Goal: Information Seeking & Learning: Learn about a topic

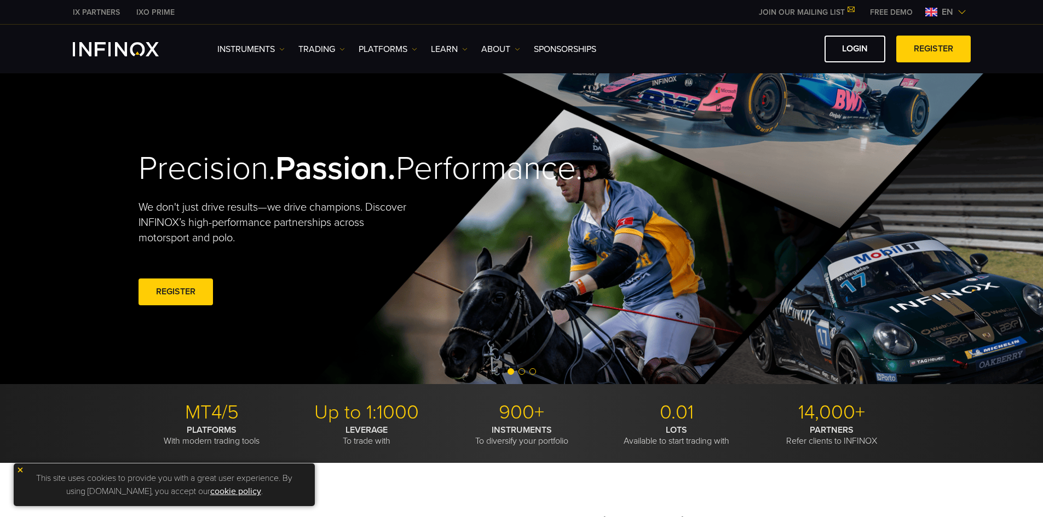
click at [948, 10] on span "en" at bounding box center [947, 11] width 20 height 13
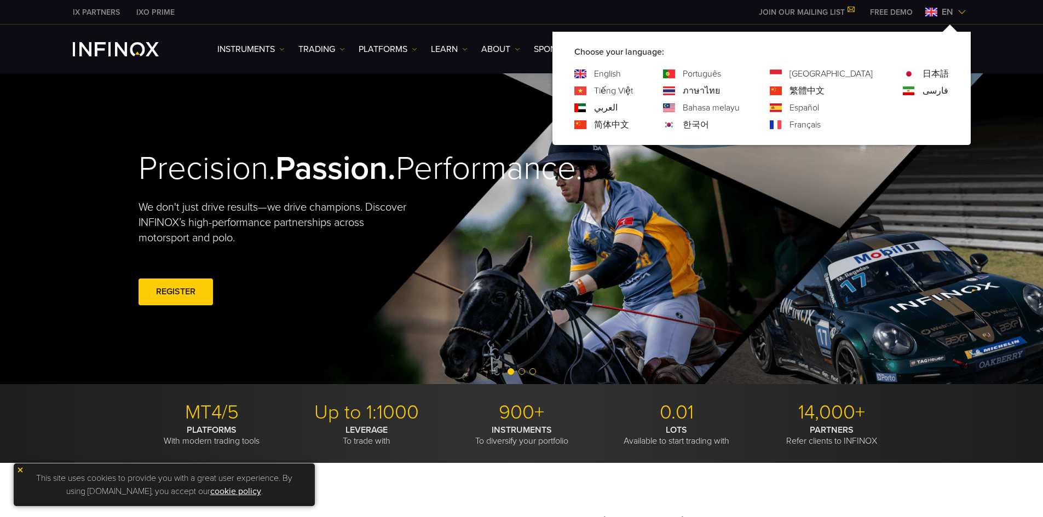
click at [709, 125] on link "한국어" at bounding box center [696, 124] width 26 height 13
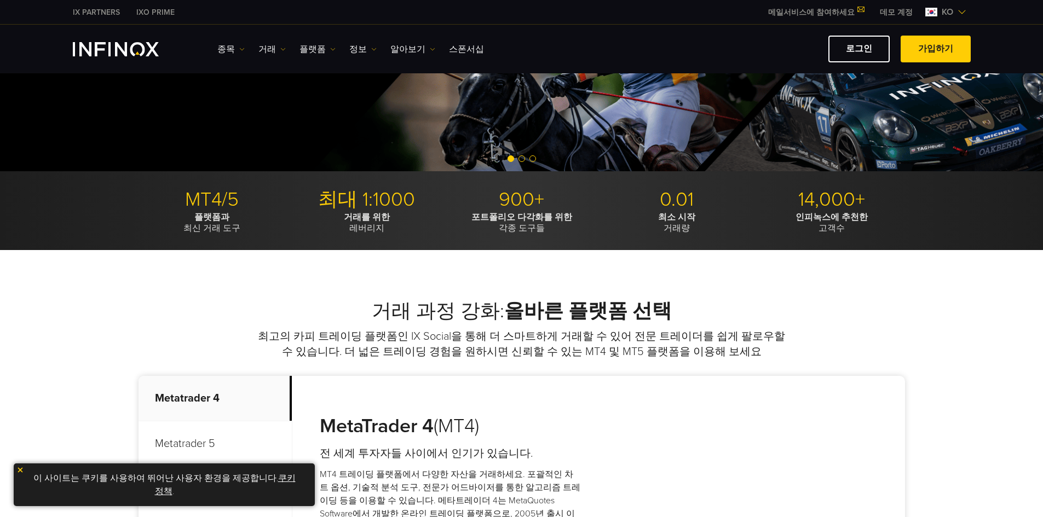
scroll to position [274, 0]
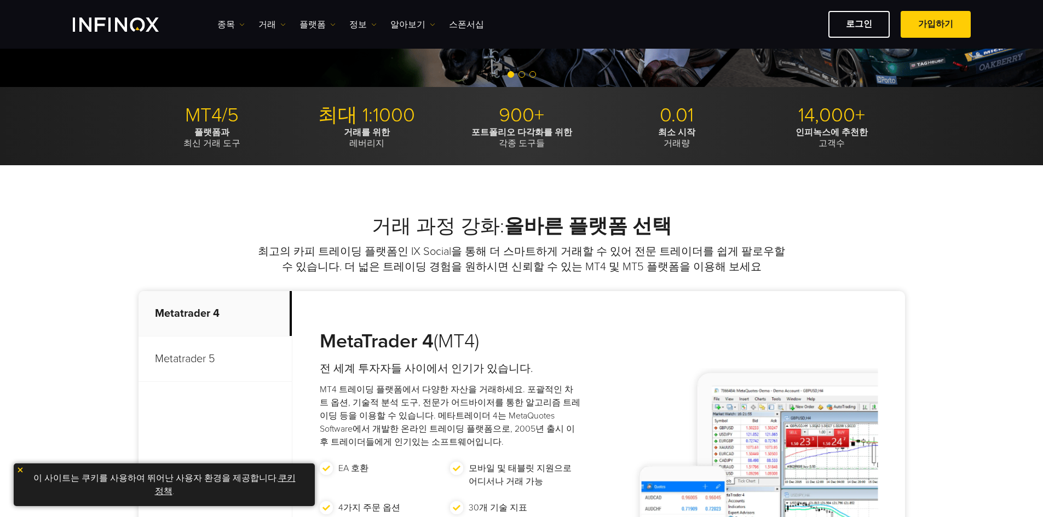
click at [216, 121] on p "MT4/5" at bounding box center [212, 115] width 147 height 24
click at [204, 145] on p "플랫폼과 최신 거래 도구" at bounding box center [212, 138] width 147 height 22
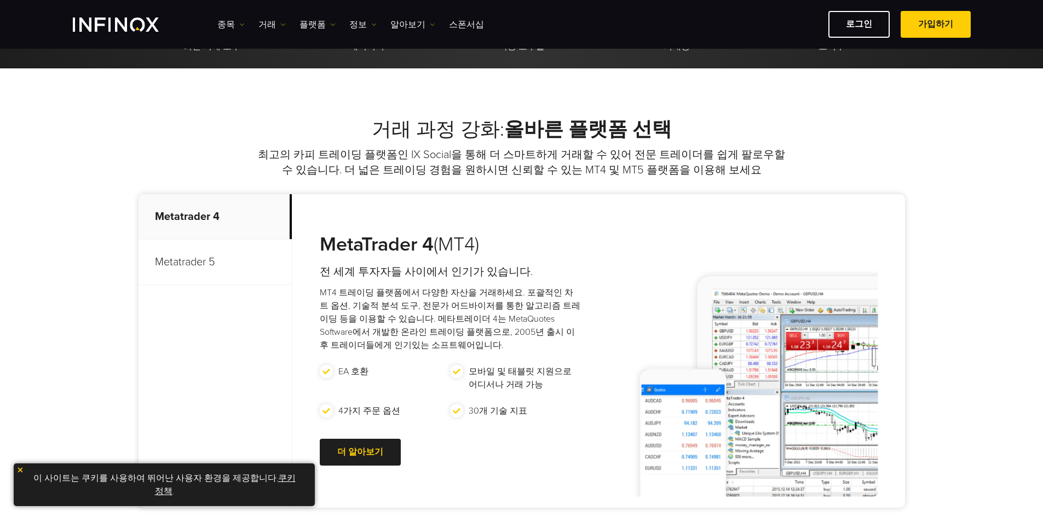
scroll to position [493, 0]
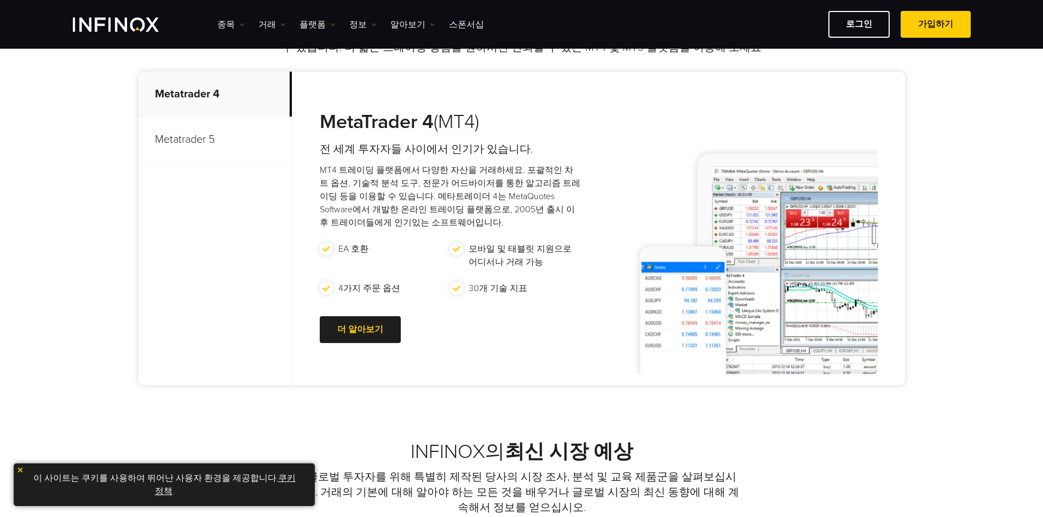
click at [190, 148] on p "Metatrader 5" at bounding box center [215, 139] width 153 height 45
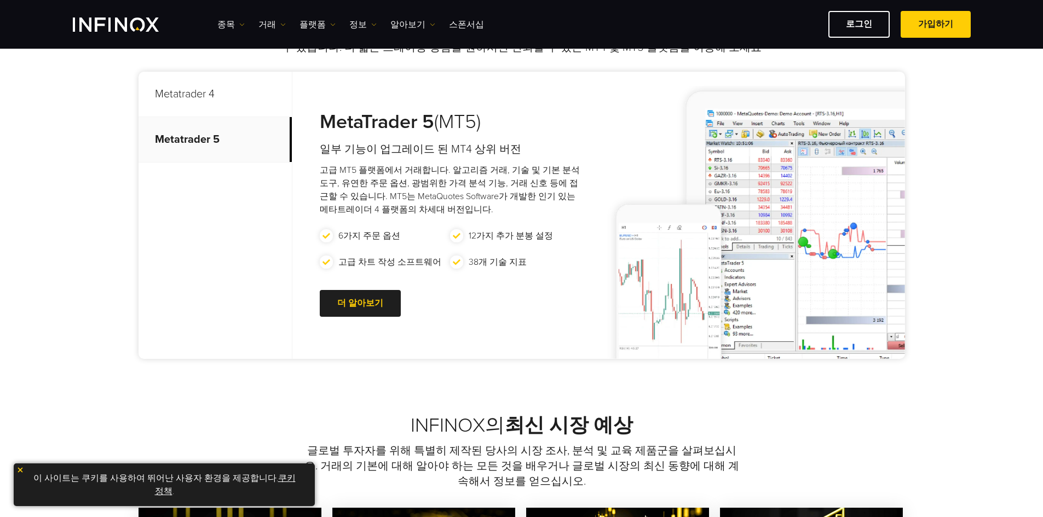
drag, startPoint x: 380, startPoint y: 152, endPoint x: 525, endPoint y: 154, distance: 145.1
click at [525, 154] on h4 "일부 기능이 업그레이드 된 MT4 상위 버전" at bounding box center [450, 149] width 261 height 15
click at [564, 149] on h4 "일부 기능이 업그레이드 된 MT4 상위 버전" at bounding box center [450, 149] width 261 height 15
drag, startPoint x: 372, startPoint y: 171, endPoint x: 580, endPoint y: 176, distance: 208.7
click at [580, 176] on p "고급 MT5 플랫폼에서 거래합니다. 알고리즘 거래, 기술 및 기본 분석 도구, 유연한 주문 옵션, 광범위한 가격 분석 기능, 거래 신호 등에 …" at bounding box center [450, 190] width 261 height 53
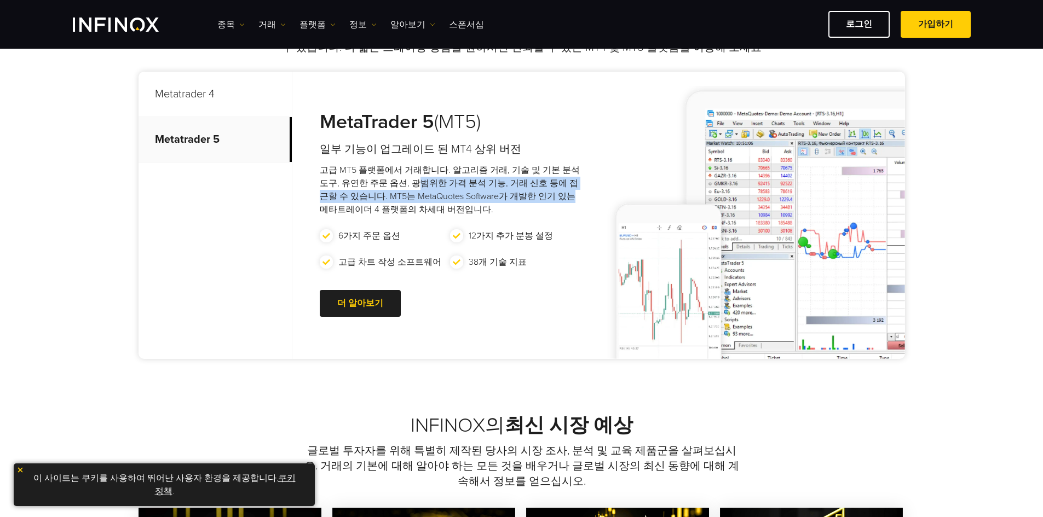
drag, startPoint x: 407, startPoint y: 189, endPoint x: 537, endPoint y: 193, distance: 129.8
click at [537, 193] on p "고급 MT5 플랫폼에서 거래합니다. 알고리즘 거래, 기술 및 기본 분석 도구, 유연한 주문 옵션, 광범위한 가격 분석 기능, 거래 신호 등에 …" at bounding box center [450, 190] width 261 height 53
click at [556, 162] on div "MetaTrader 5 (MT5) 일부 기능이 업그레이드 된 MT4 상위 버전 고급 MT5 플랫폼에서 거래합니다. 알고리즘 거래, 기술 및 기…" at bounding box center [439, 215] width 294 height 287
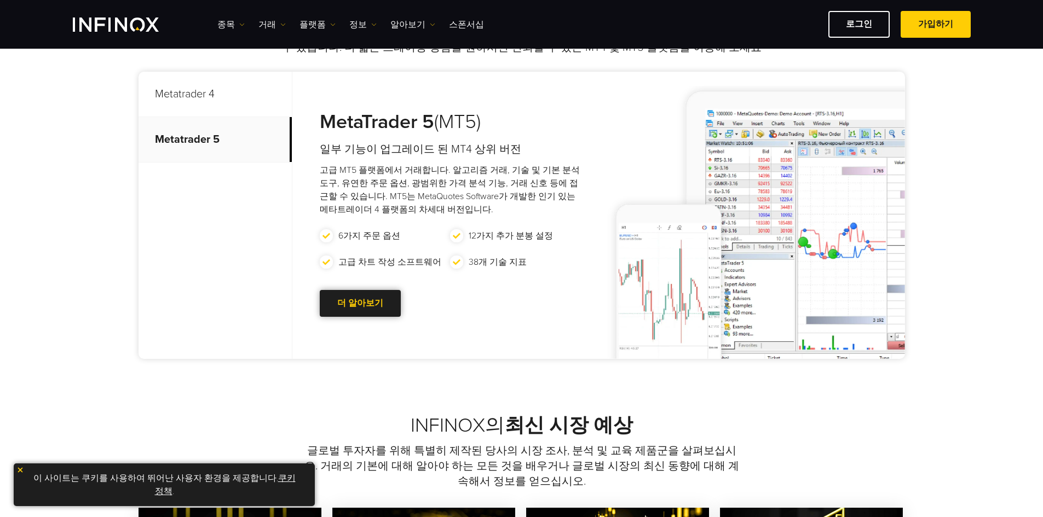
click at [360, 304] on div at bounding box center [360, 304] width 0 height 0
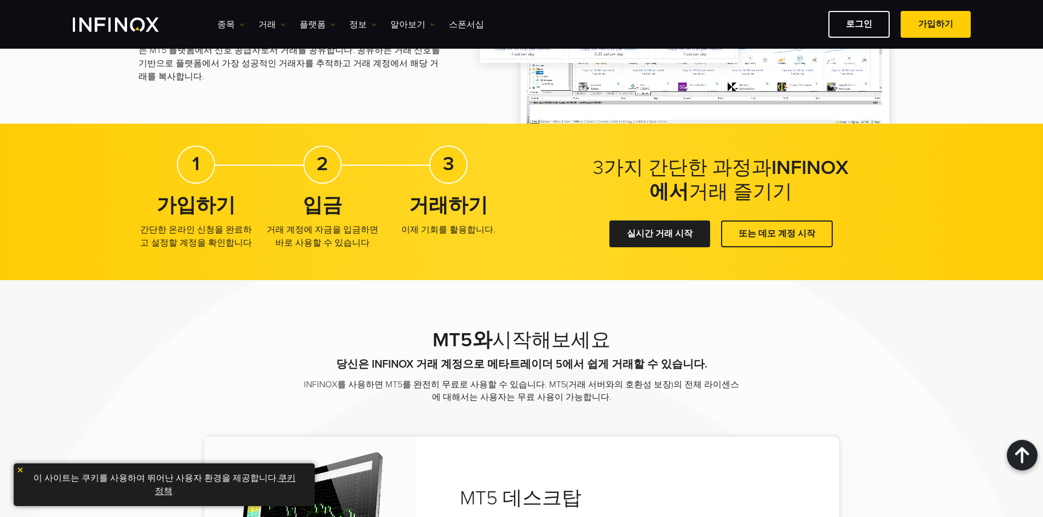
scroll to position [1752, 0]
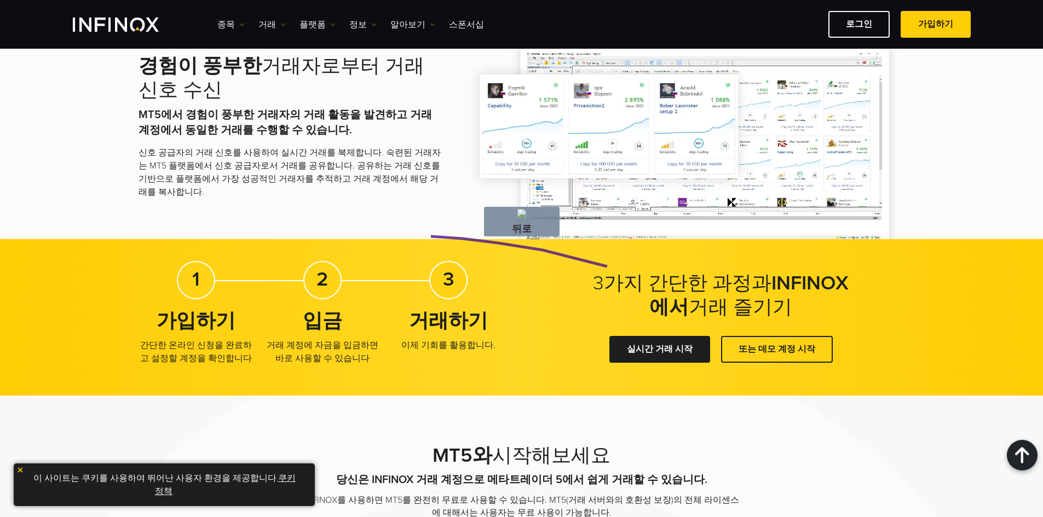
drag, startPoint x: 607, startPoint y: 267, endPoint x: 345, endPoint y: 230, distance: 264.2
drag, startPoint x: 243, startPoint y: 138, endPoint x: 530, endPoint y: 293, distance: 327.3
